Goal: Task Accomplishment & Management: Use online tool/utility

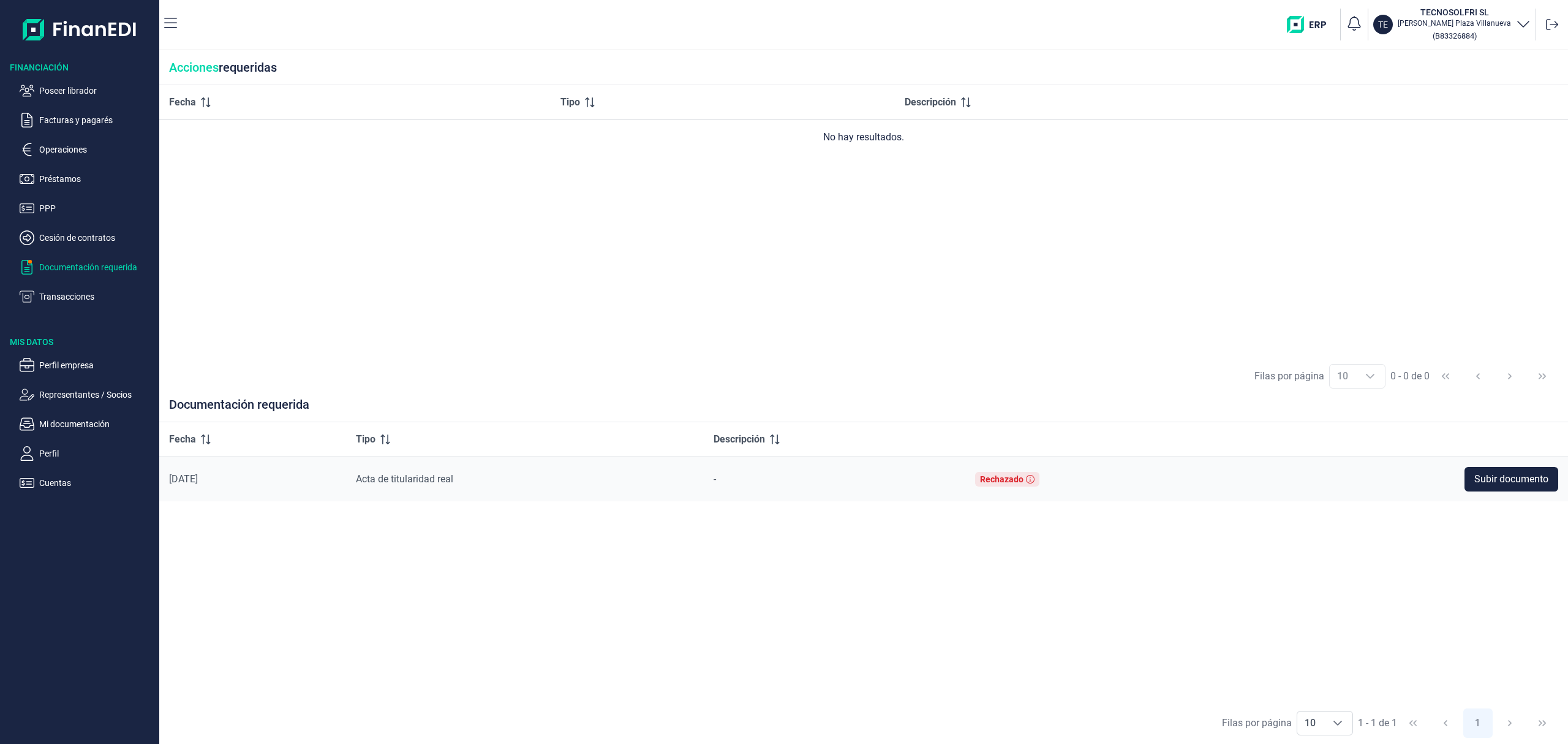
click at [72, 96] on p "Poseer librador" at bounding box center [97, 91] width 115 height 15
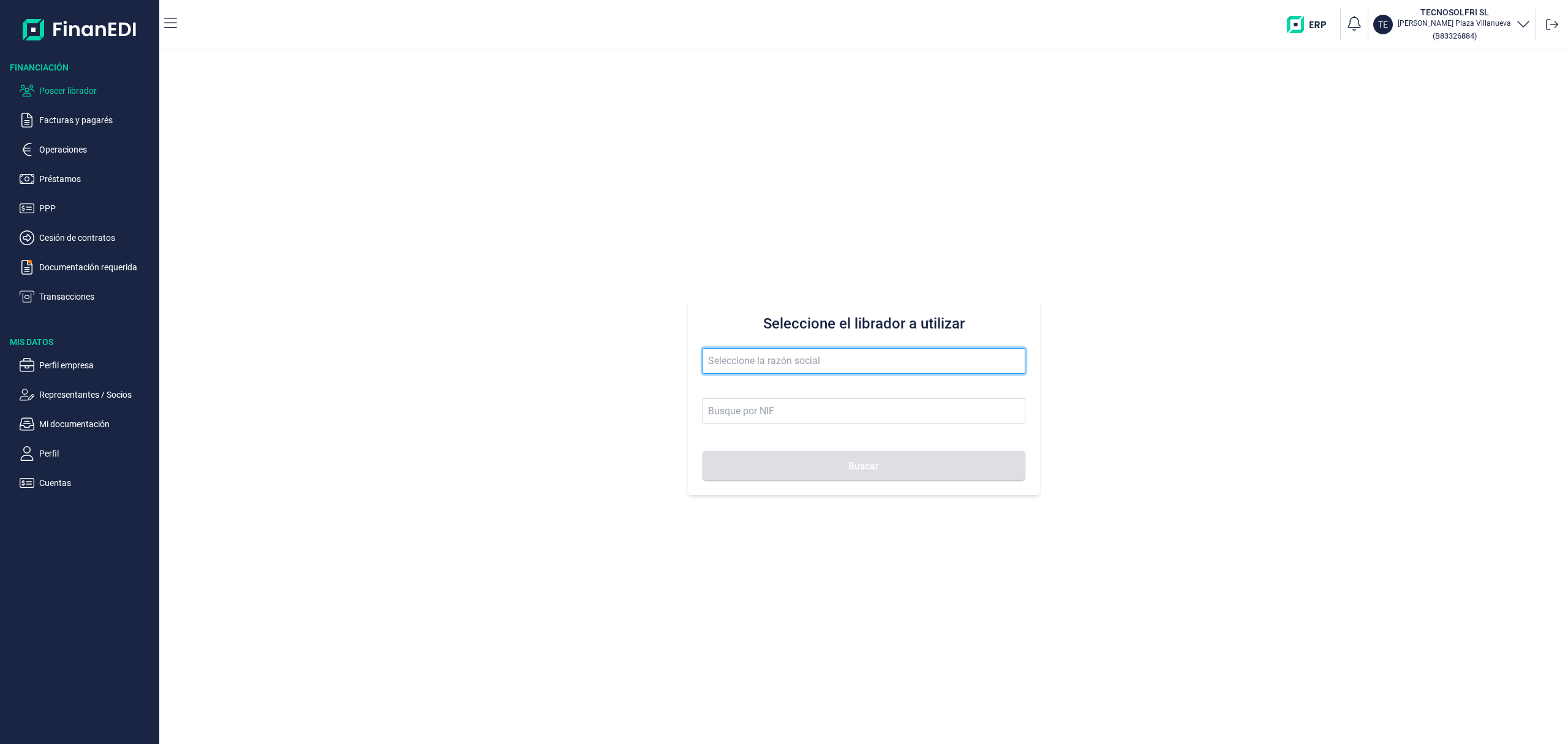
click at [748, 361] on input "text" at bounding box center [863, 361] width 323 height 26
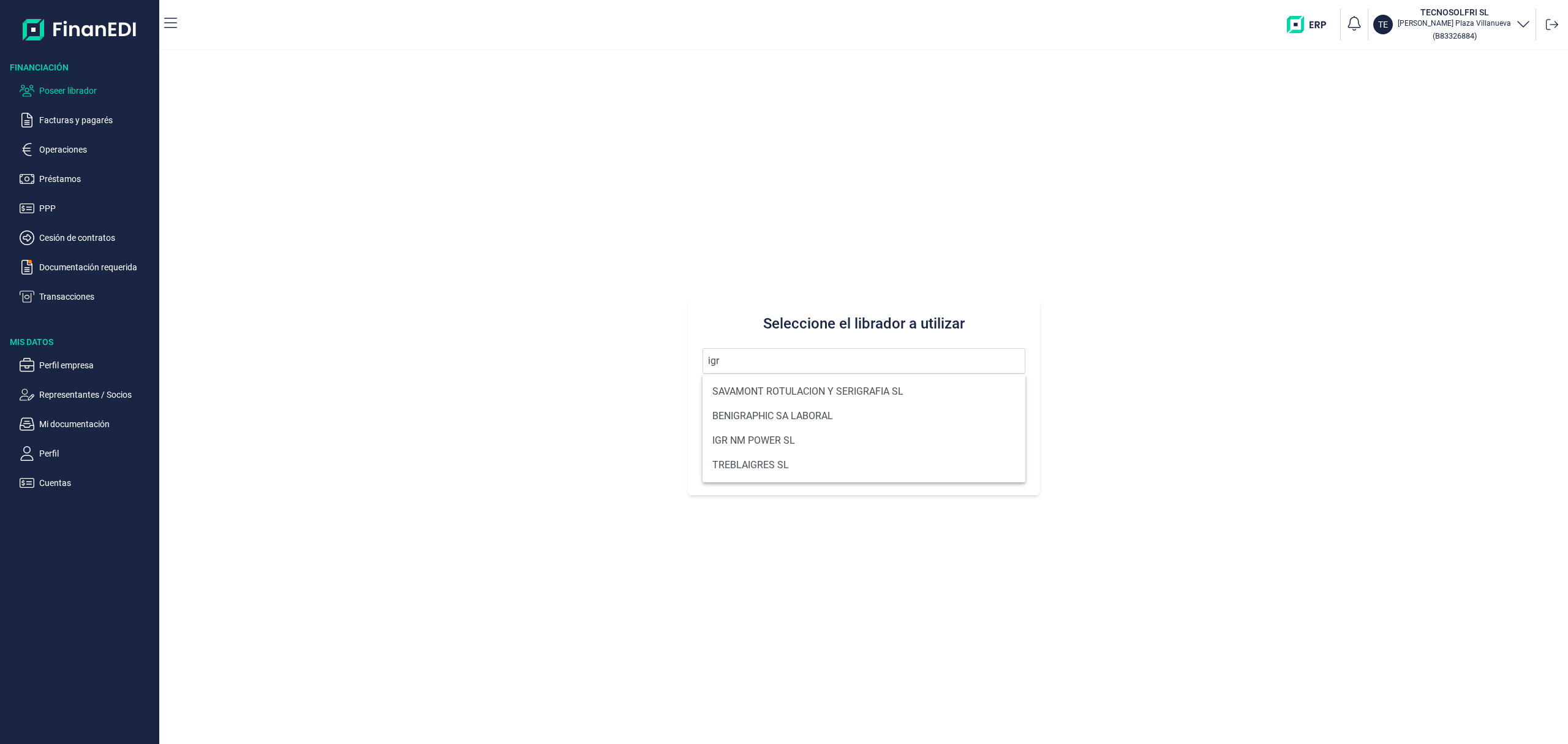
drag, startPoint x: 758, startPoint y: 440, endPoint x: 775, endPoint y: 457, distance: 24.0
click at [756, 440] on li "IGR NM POWER SL" at bounding box center [863, 440] width 323 height 25
type input "IGR NM POWER SL"
type input "B40658668"
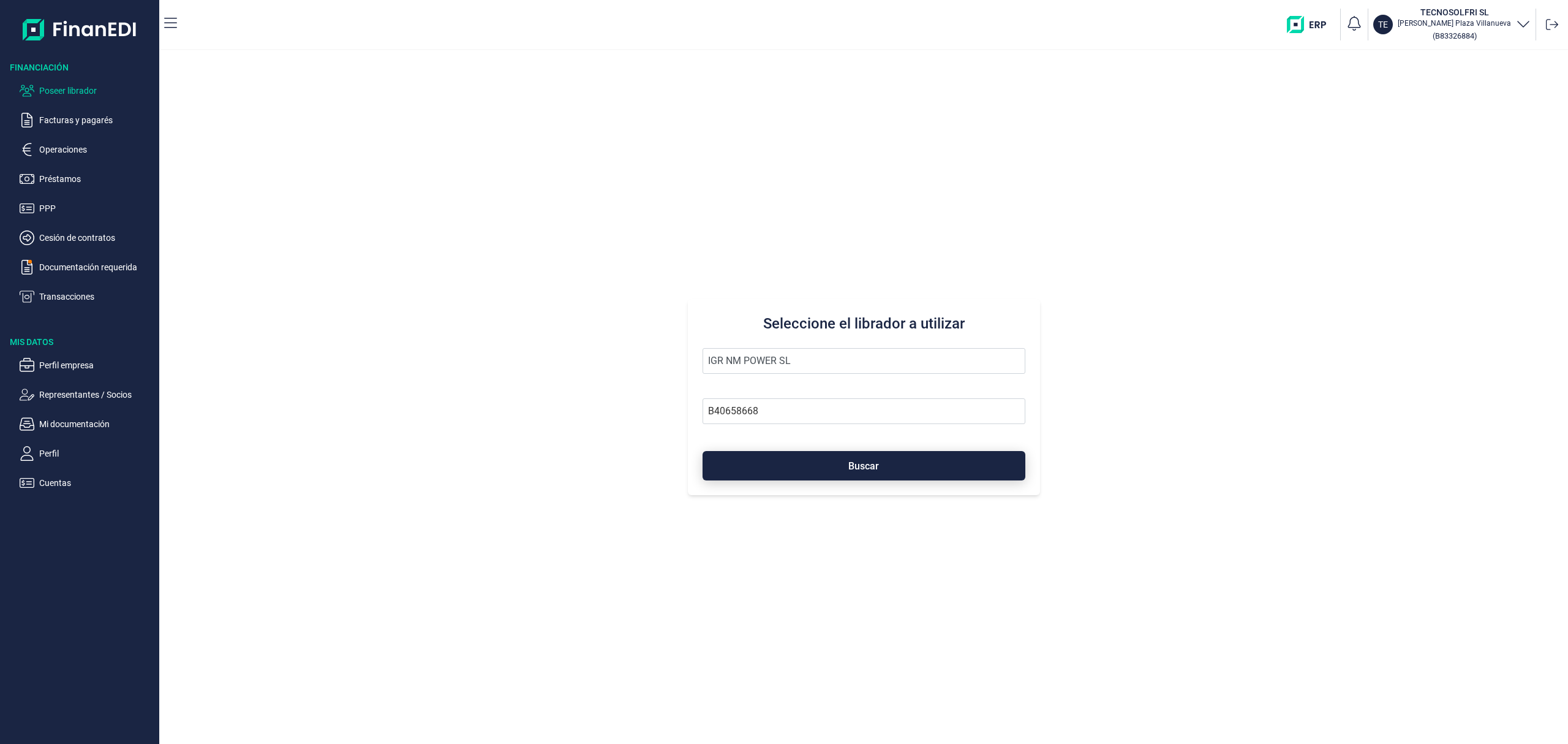
click at [787, 468] on button "Buscar" at bounding box center [863, 466] width 323 height 30
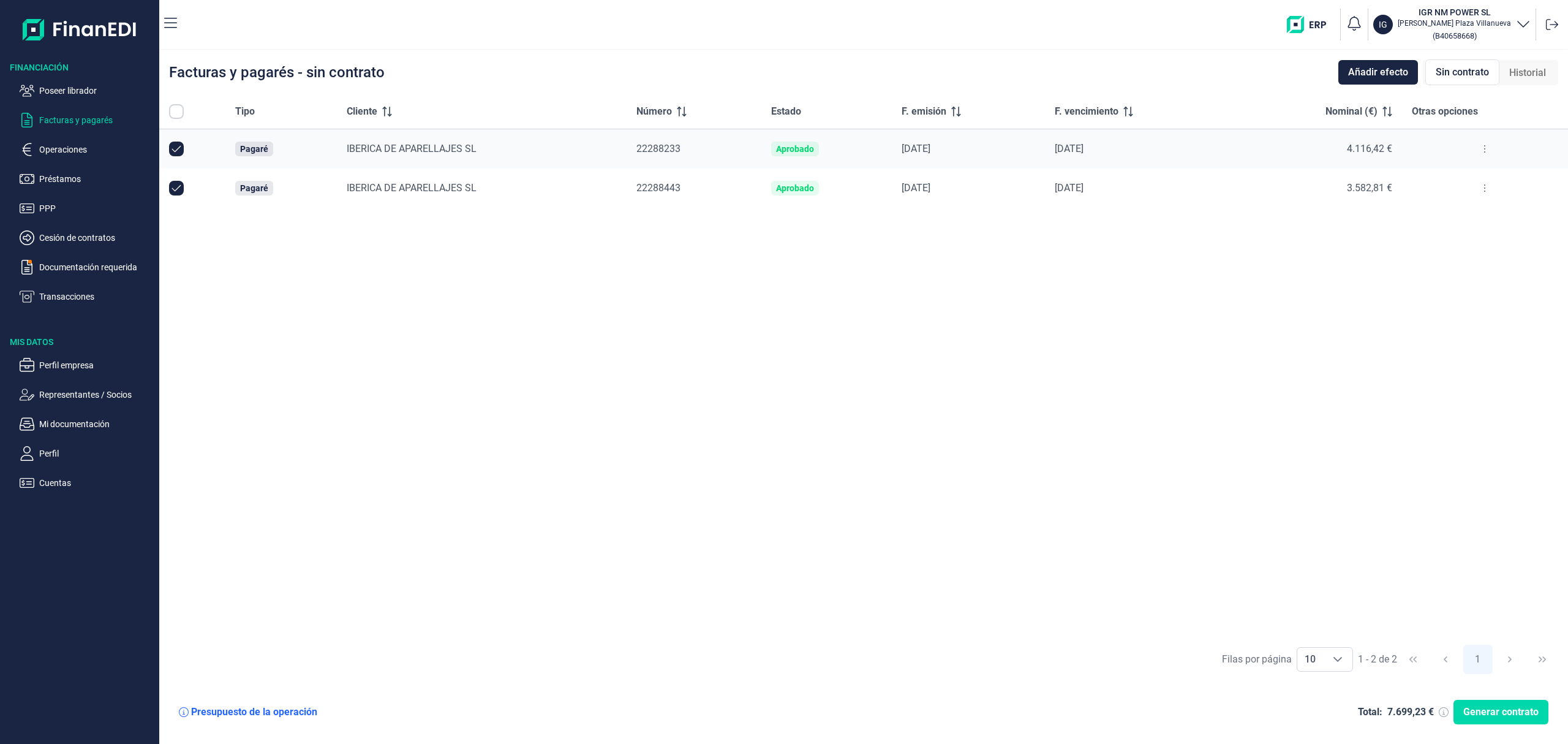
checkbox input "true"
click at [1480, 719] on span "Generar contrato" at bounding box center [1500, 712] width 75 height 15
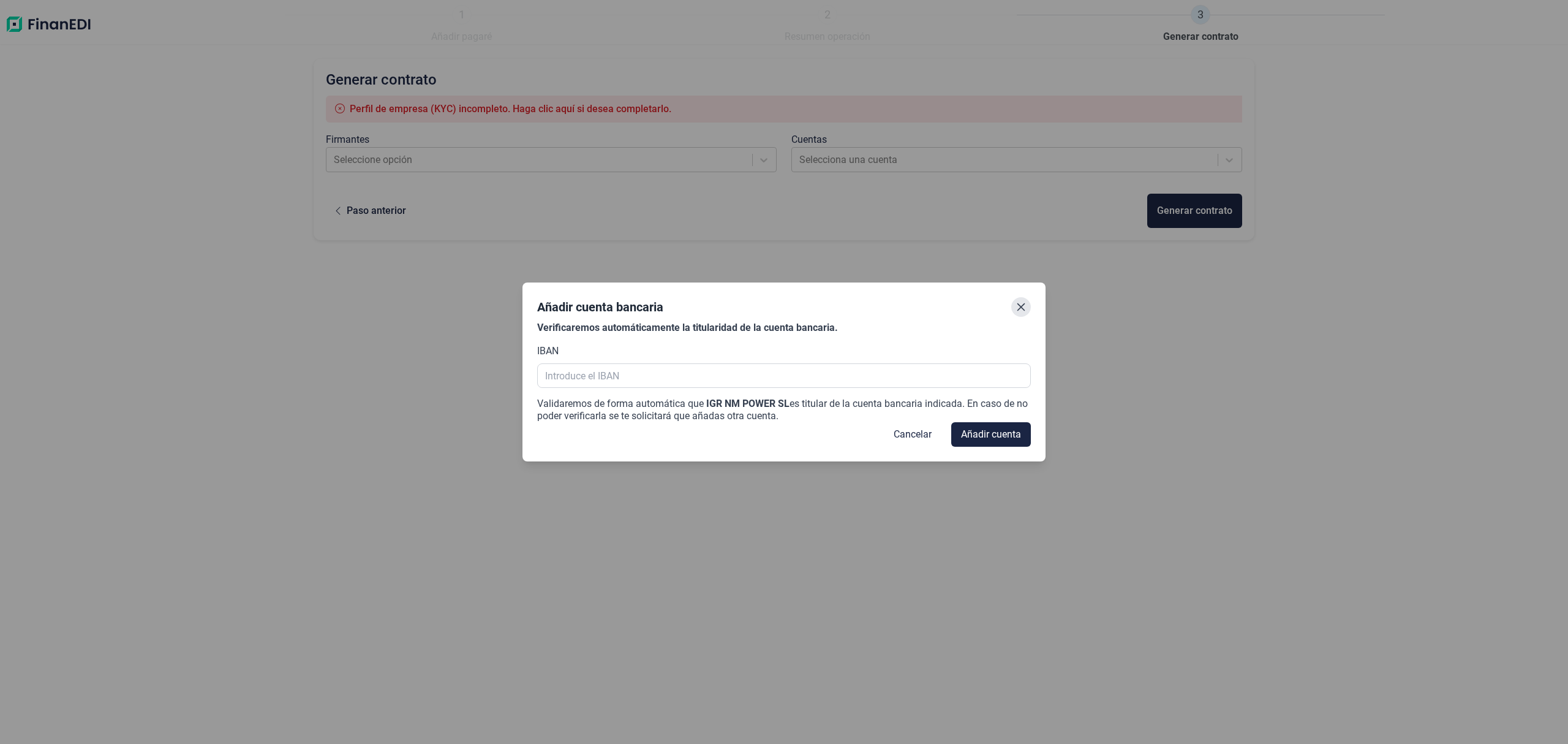
click at [1018, 307] on icon "Close" at bounding box center [1021, 307] width 10 height 10
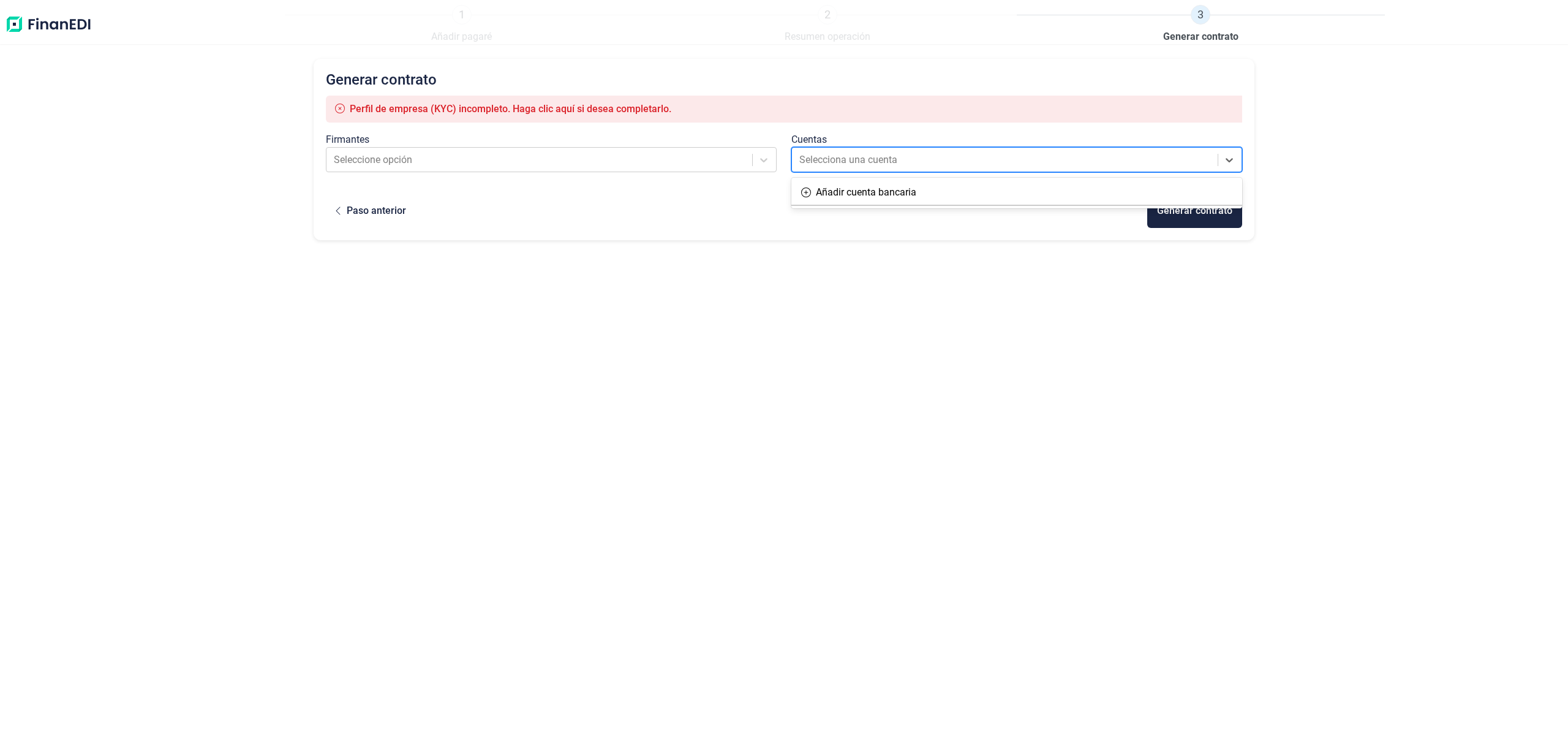
click at [814, 166] on div at bounding box center [1006, 160] width 413 height 17
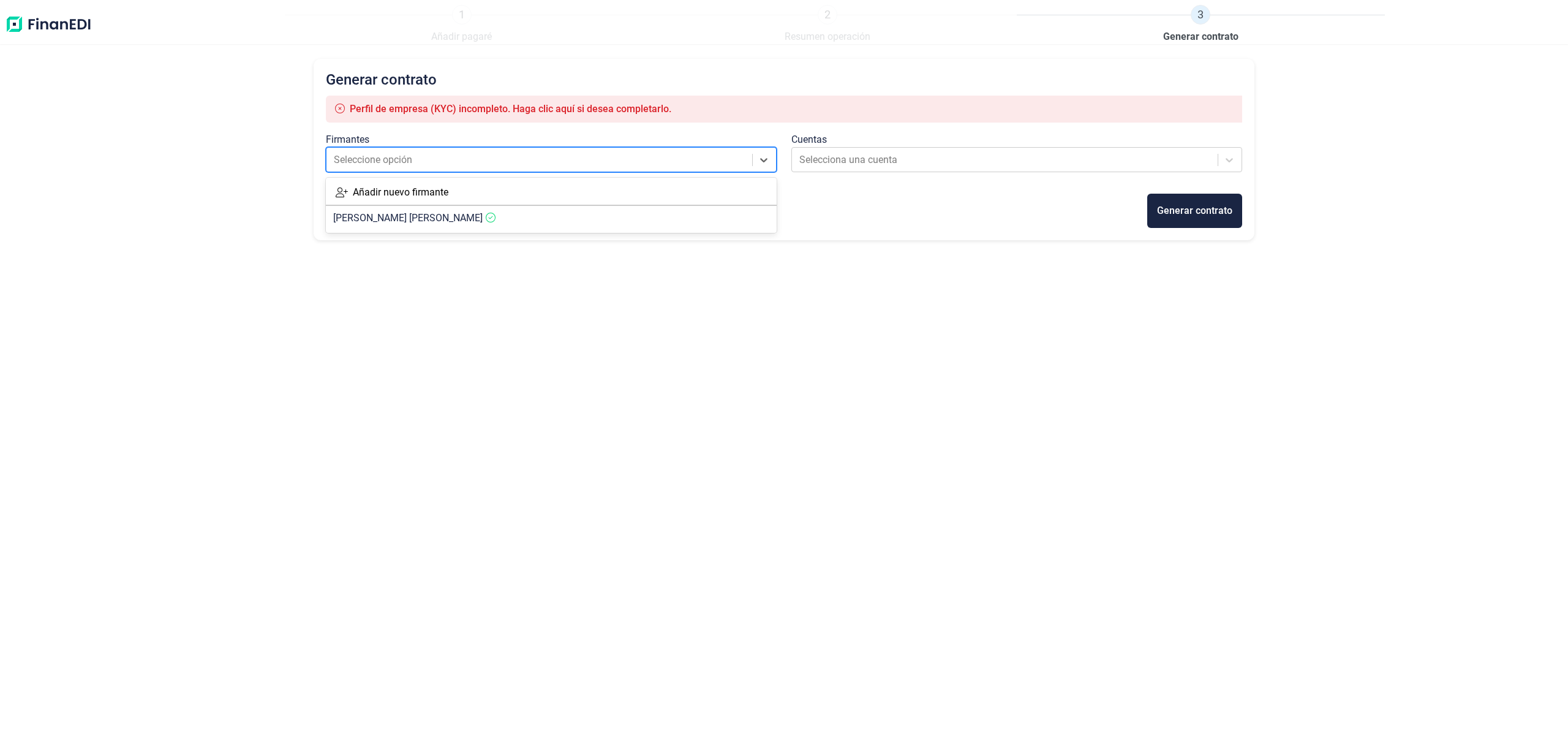
click at [662, 170] on div "Seleccione opción" at bounding box center [540, 160] width 425 height 22
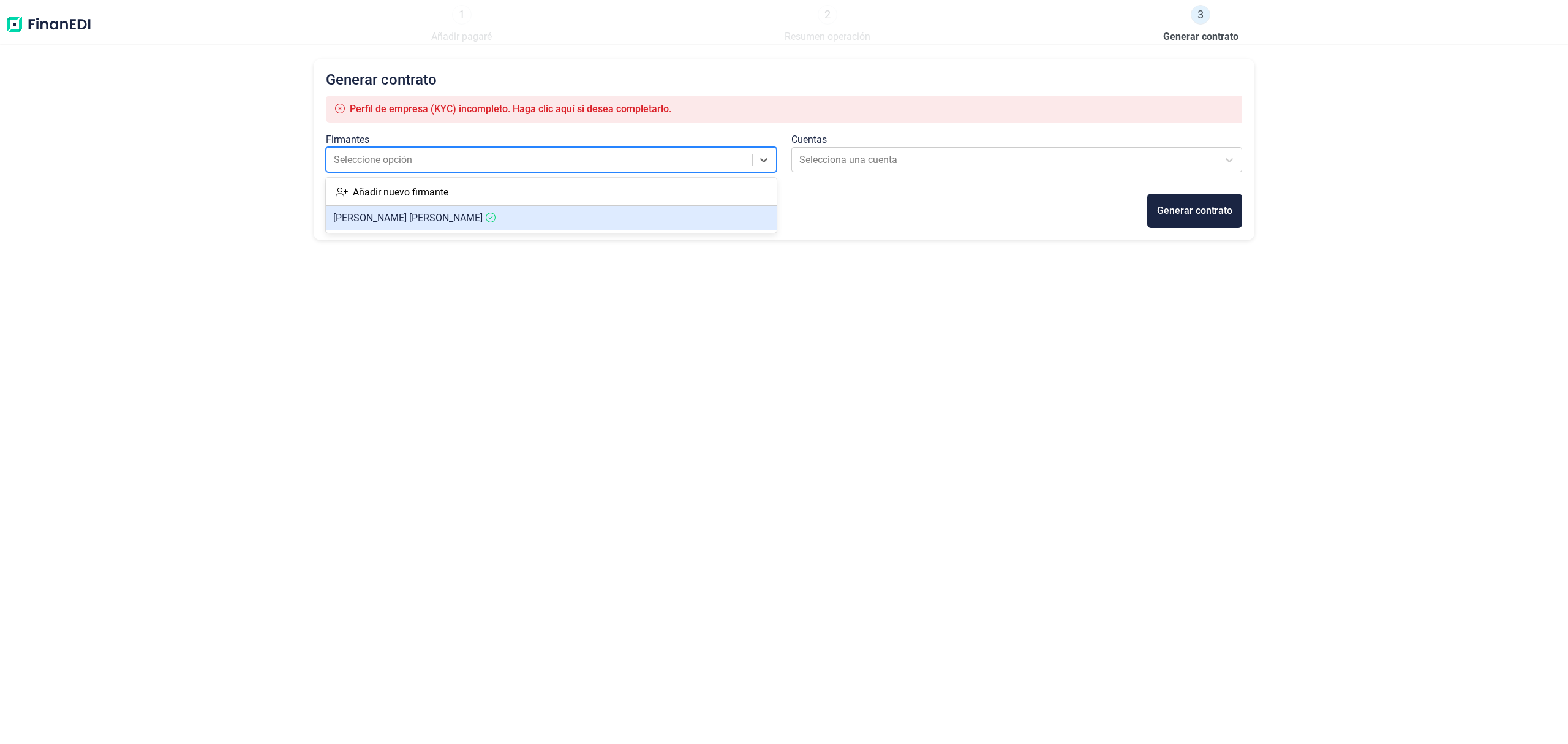
click at [664, 209] on article "[PERSON_NAME] [PERSON_NAME]" at bounding box center [551, 218] width 451 height 25
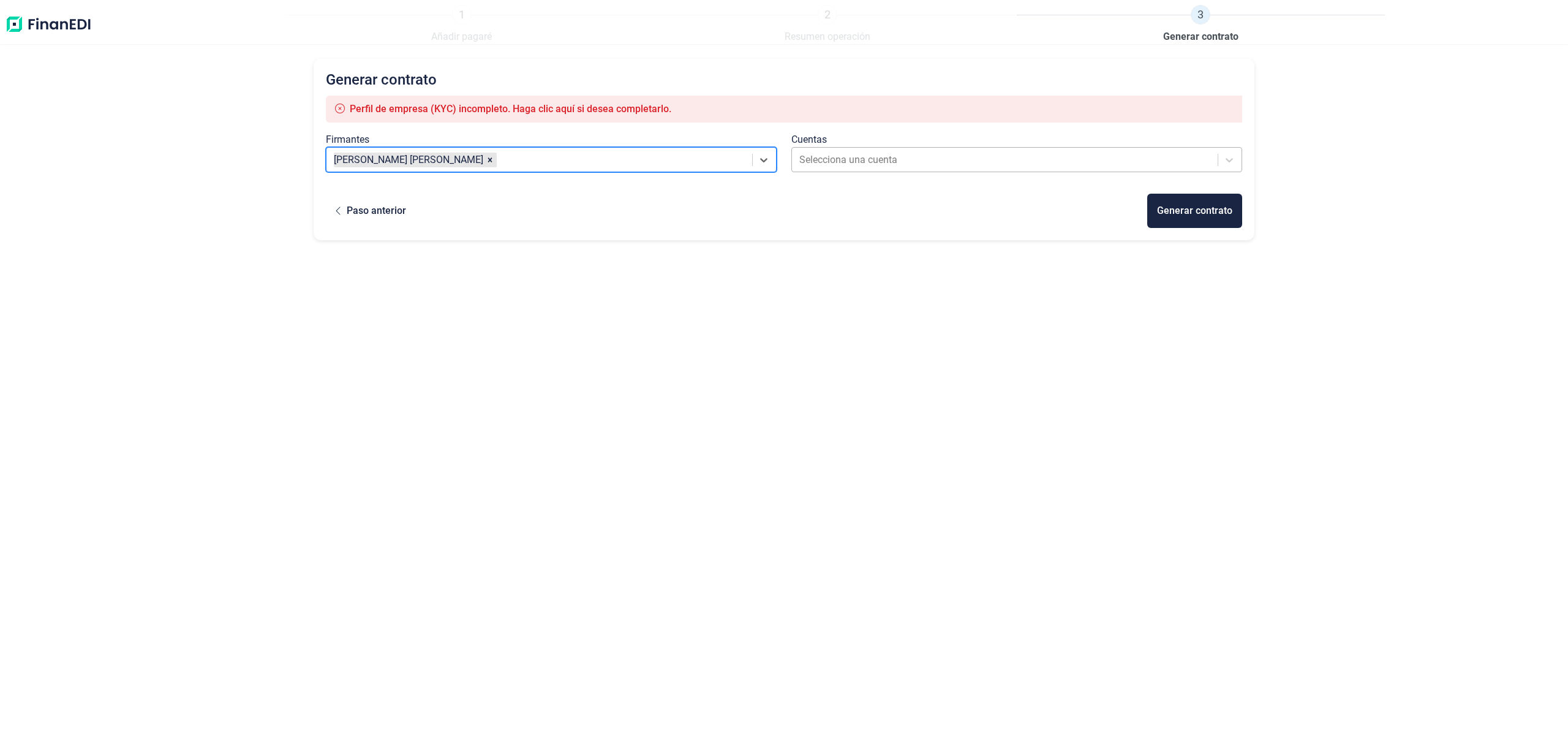
click at [819, 157] on div at bounding box center [1006, 160] width 413 height 17
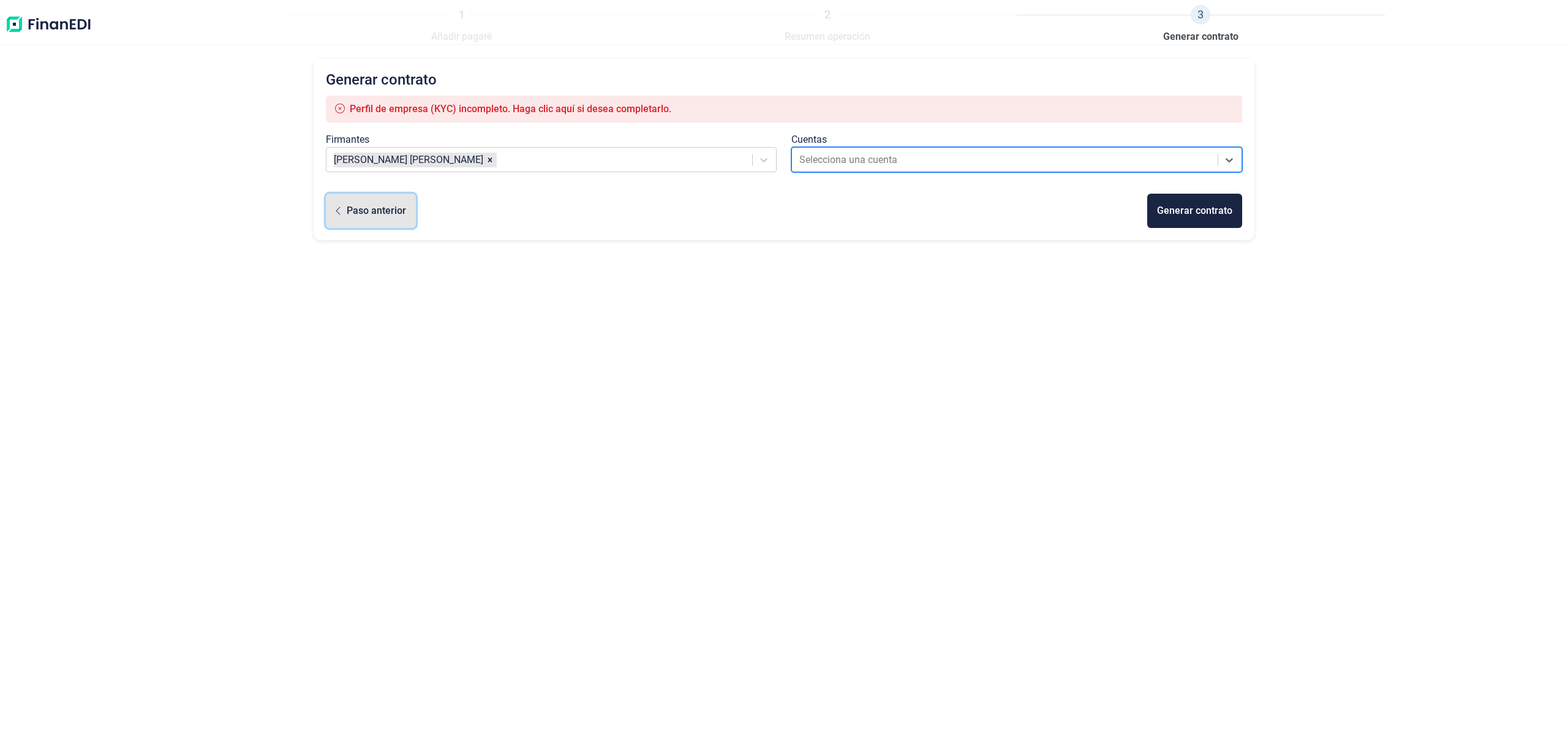
click at [361, 217] on div "Paso anterior" at bounding box center [376, 211] width 59 height 15
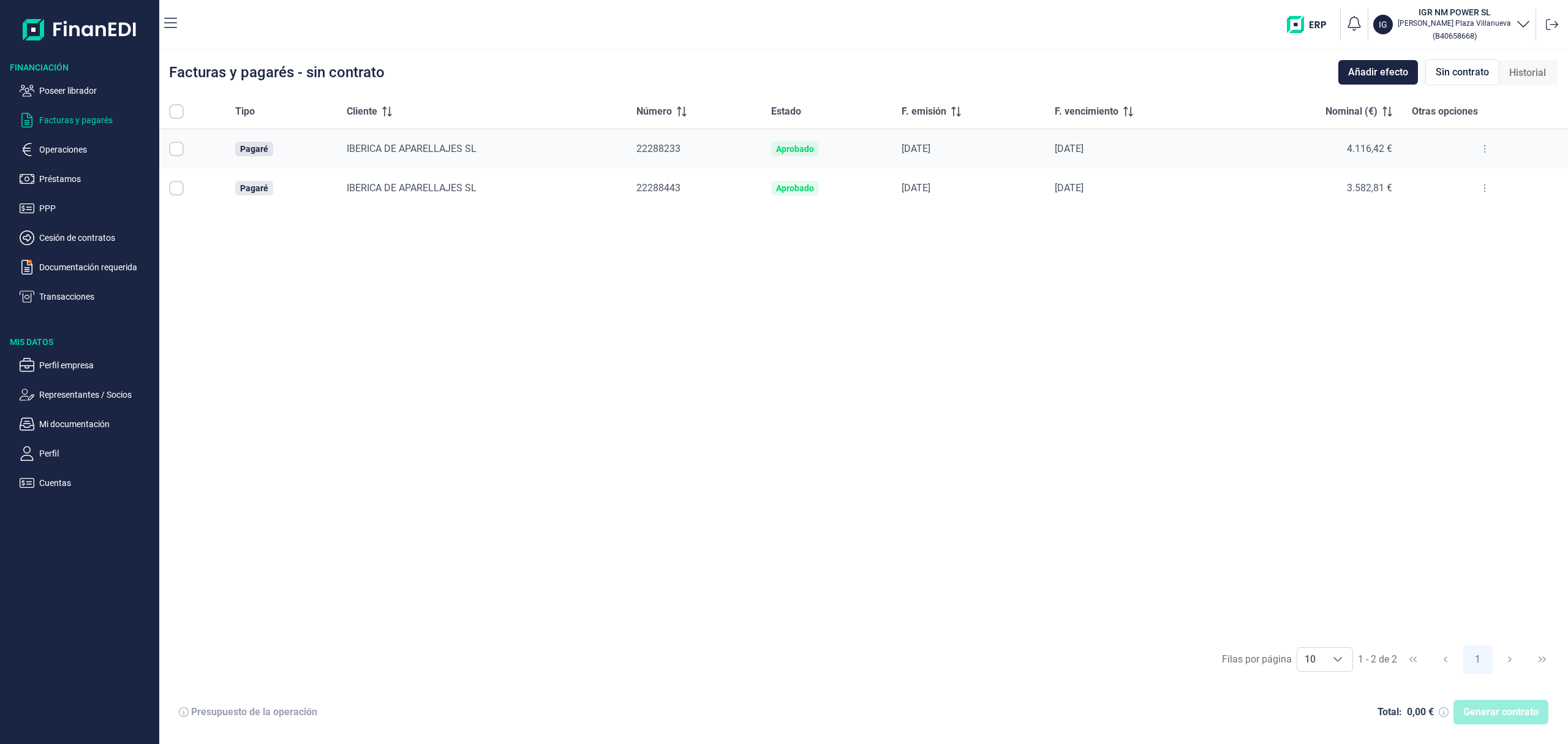
checkbox input "true"
click at [76, 89] on p "Poseer librador" at bounding box center [97, 91] width 115 height 15
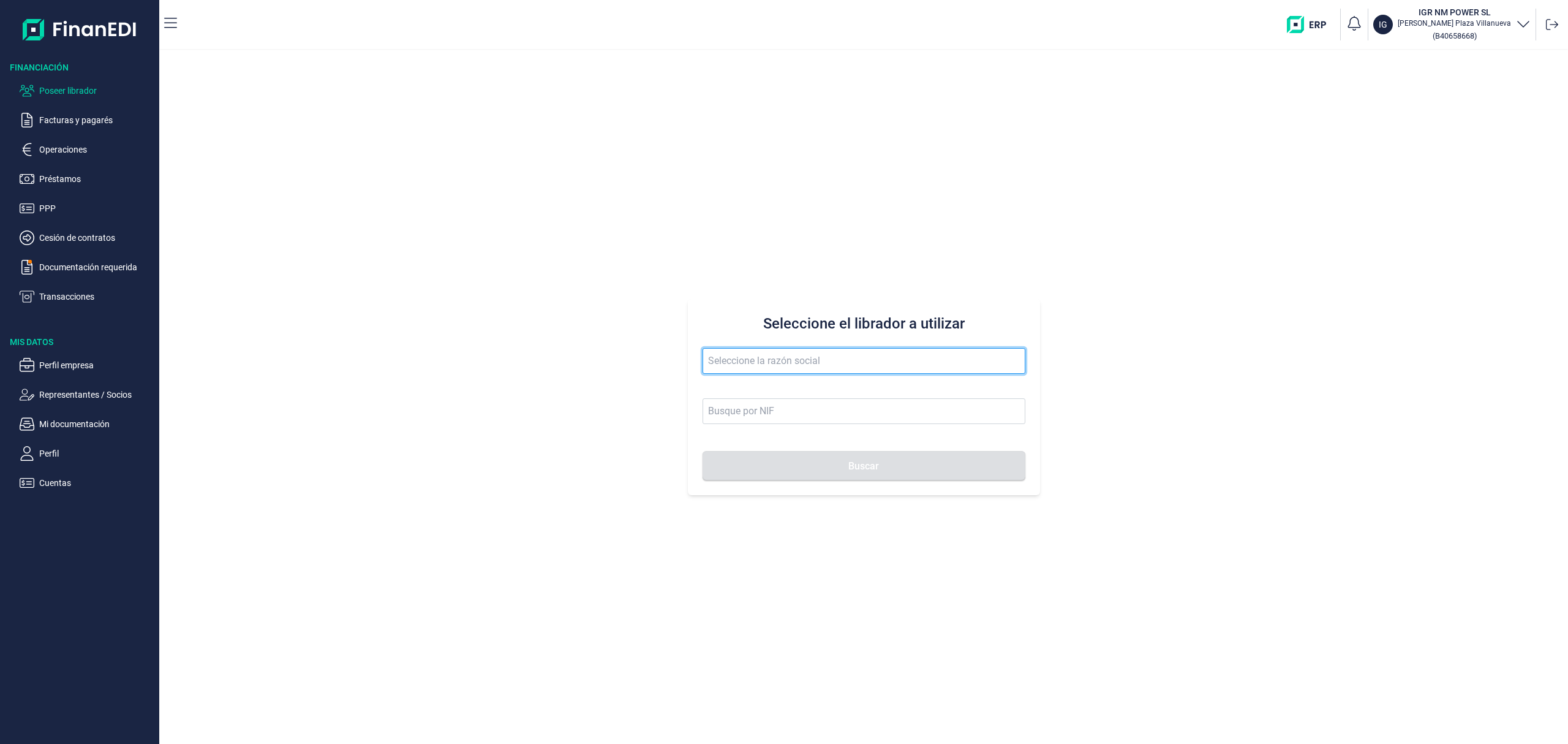
drag, startPoint x: 744, startPoint y: 362, endPoint x: 742, endPoint y: 356, distance: 6.3
click at [742, 359] on input "text" at bounding box center [863, 361] width 323 height 26
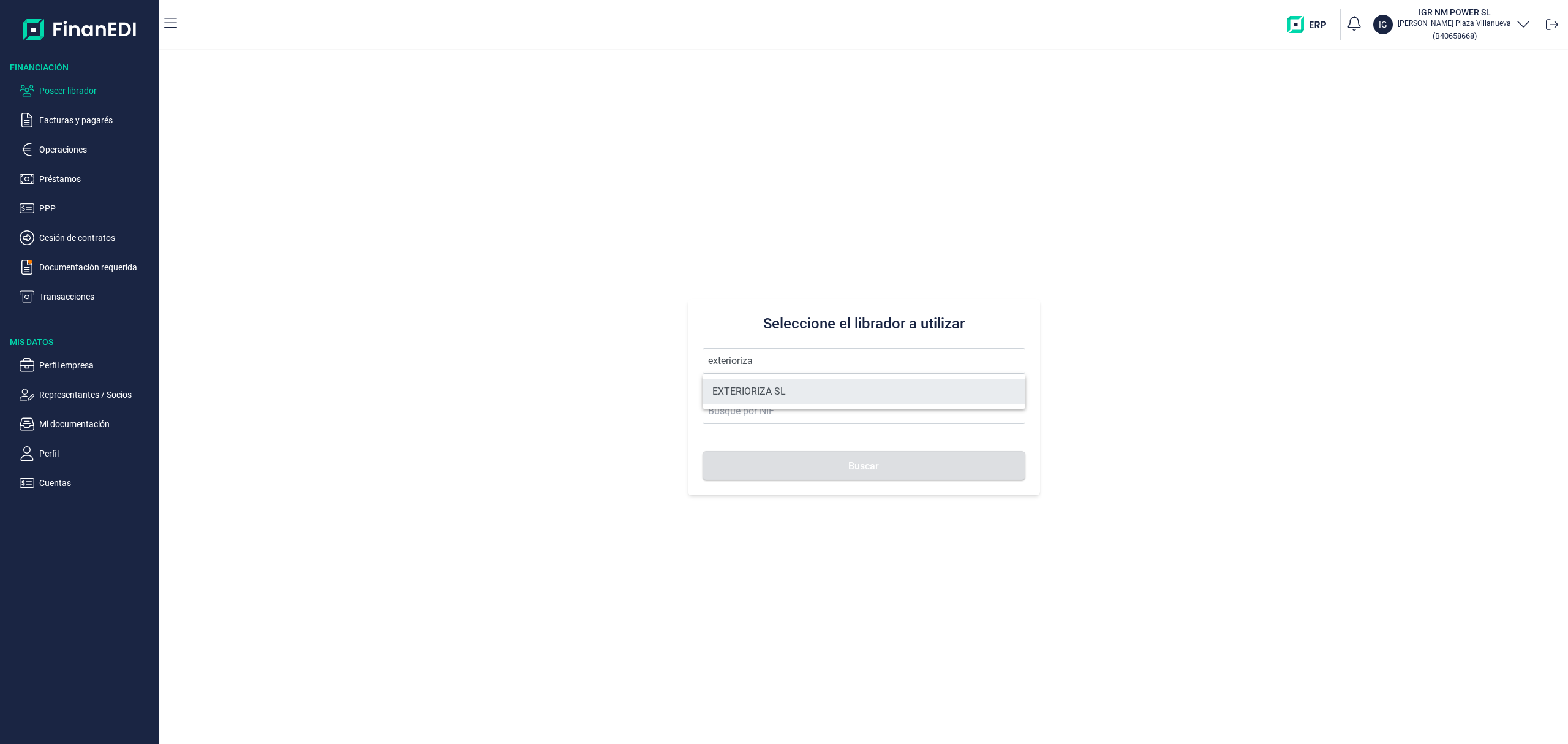
click at [777, 392] on li "EXTERIORIZA SL" at bounding box center [863, 391] width 323 height 25
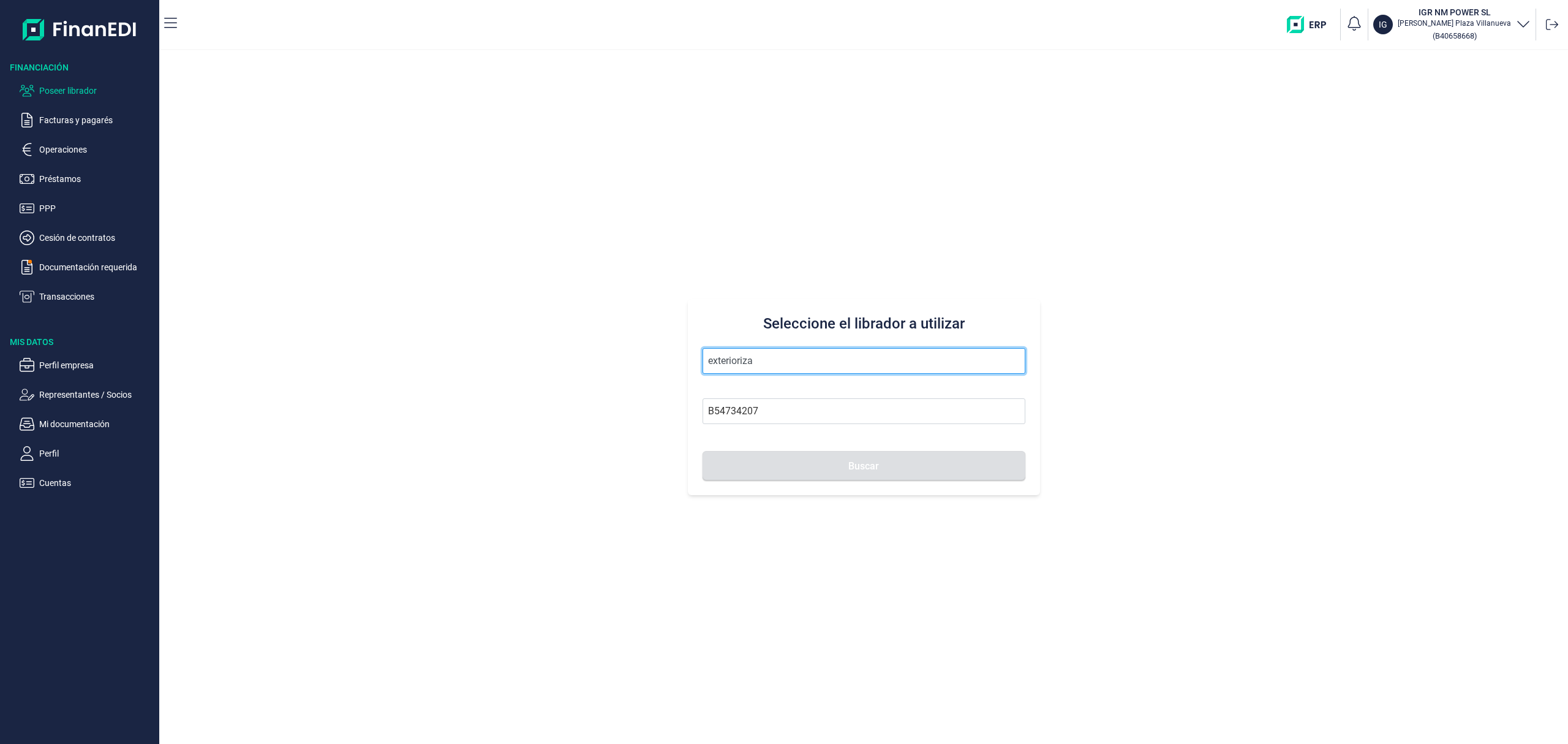
type input "EXTERIORIZA SL"
type input "B54734207"
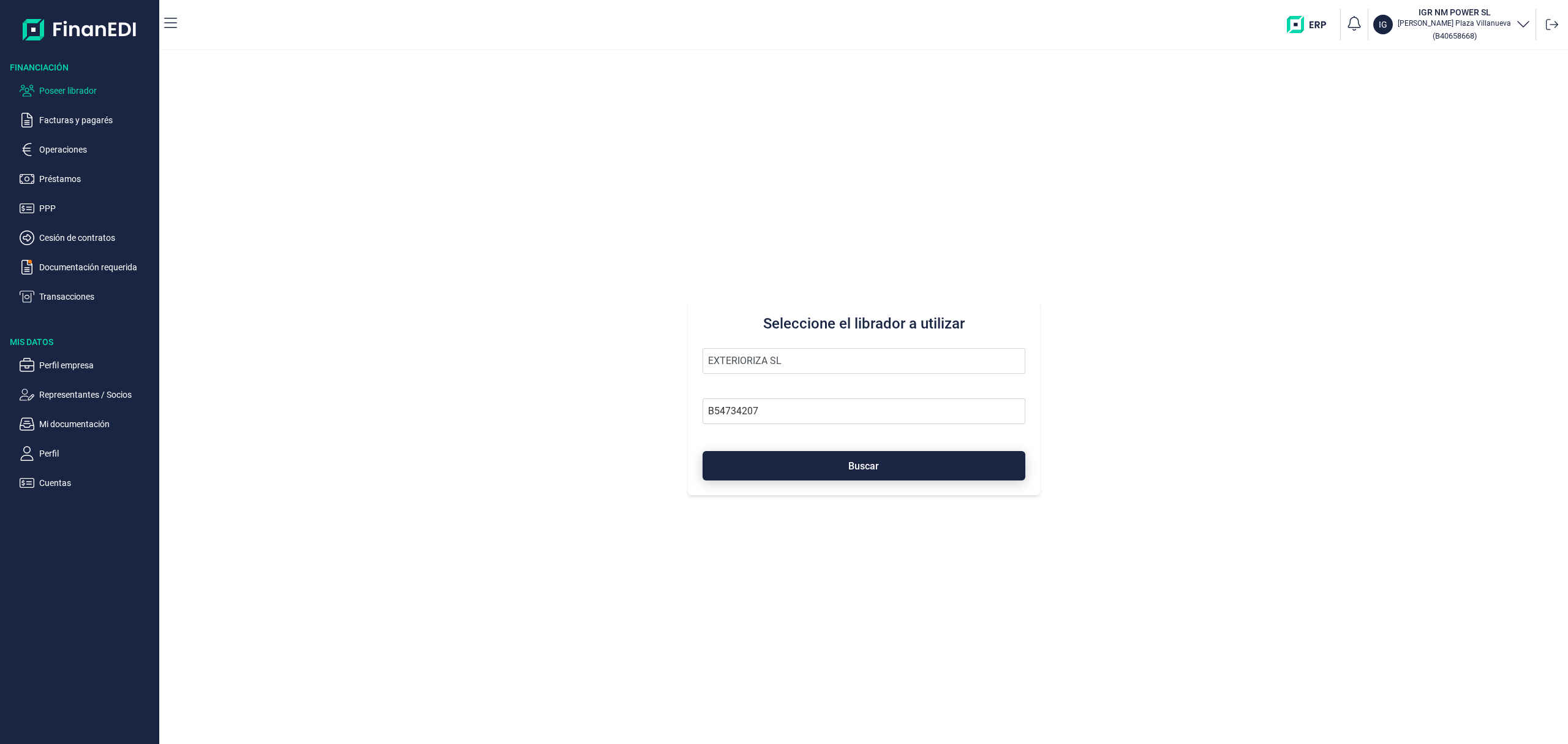
click at [848, 467] on button "Buscar" at bounding box center [863, 466] width 323 height 30
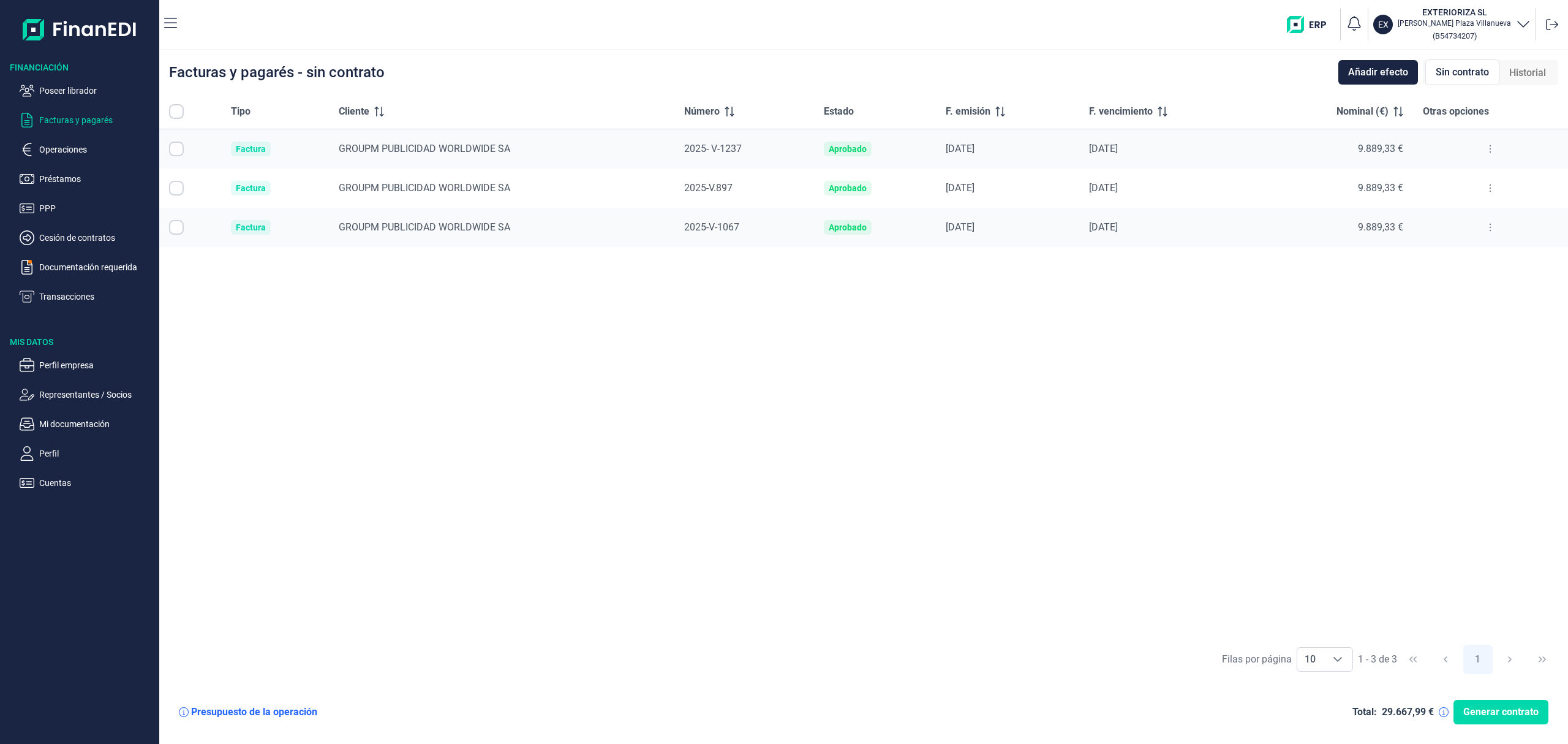
checkbox input "true"
